Goal: Navigation & Orientation: Find specific page/section

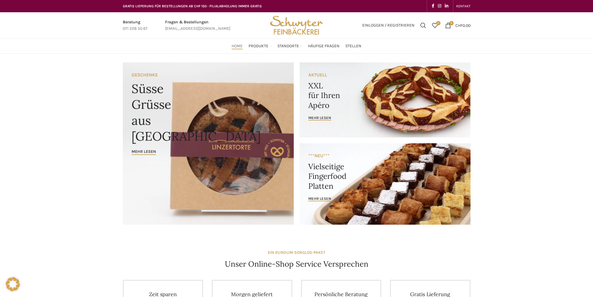
click at [297, 25] on img "Site logo" at bounding box center [296, 25] width 57 height 26
drag, startPoint x: 158, startPoint y: 47, endPoint x: 141, endPoint y: 47, distance: 16.3
click at [141, 47] on div "Home Produkte PRODUKT KATEGORIEN Apéro & Häppchen Spezialitäten Gipfeli & Brötl…" at bounding box center [297, 46] width 354 height 12
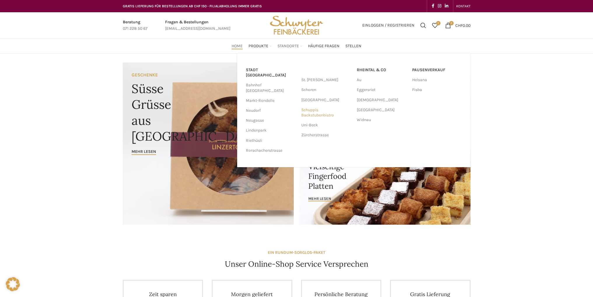
click at [310, 114] on link "Schuppis Backstubenbistro" at bounding box center [326, 112] width 50 height 15
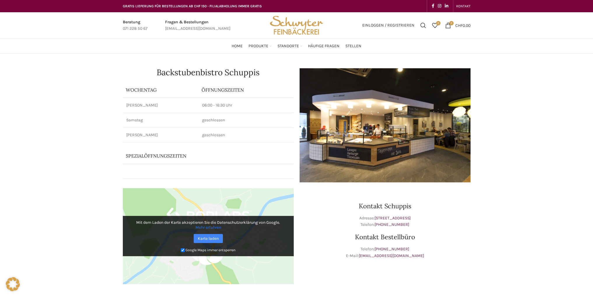
click at [285, 81] on div "Backstubenbistro Schuppis Wochentag ÖFFNUNGSZEITEN [PERSON_NAME] 06:00 - 16:30 …" at bounding box center [208, 125] width 177 height 120
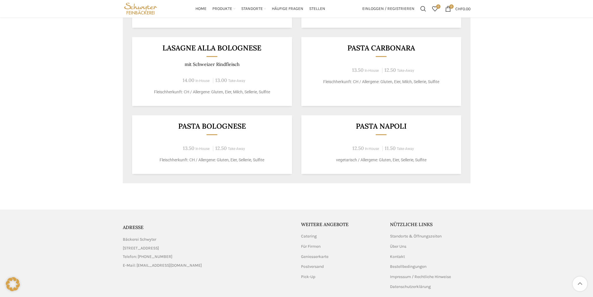
scroll to position [451, 0]
